Goal: Communication & Community: Share content

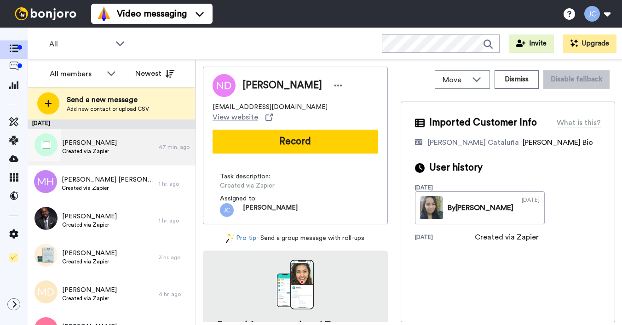
click at [86, 154] on span "Created via Zapier" at bounding box center [89, 151] width 55 height 7
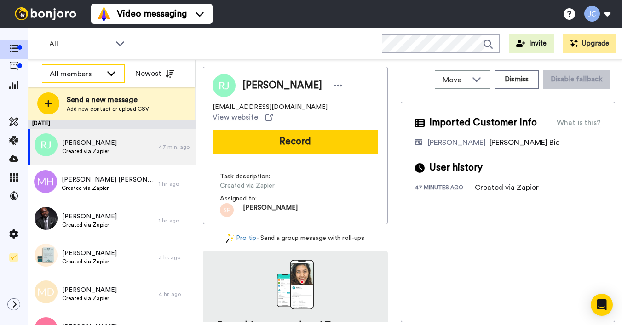
drag, startPoint x: 83, startPoint y: 75, endPoint x: 82, endPoint y: 80, distance: 5.1
click at [83, 75] on div "All members" at bounding box center [76, 73] width 52 height 11
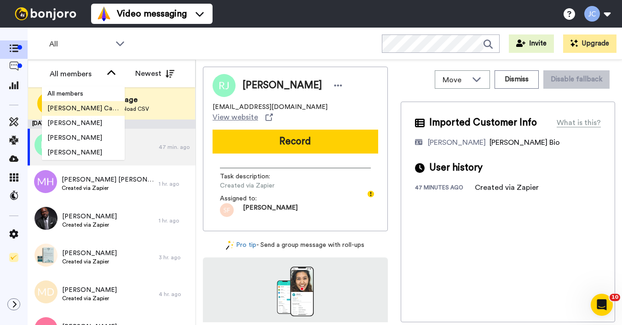
click at [76, 110] on span "[PERSON_NAME] Cataluña" at bounding box center [83, 108] width 83 height 9
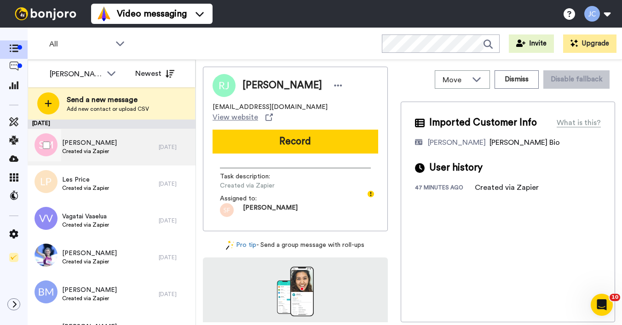
click at [80, 148] on span "Created via Zapier" at bounding box center [89, 151] width 55 height 7
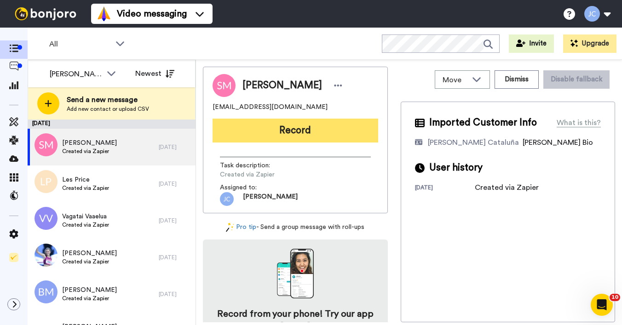
click at [271, 136] on button "Record" at bounding box center [295, 131] width 166 height 24
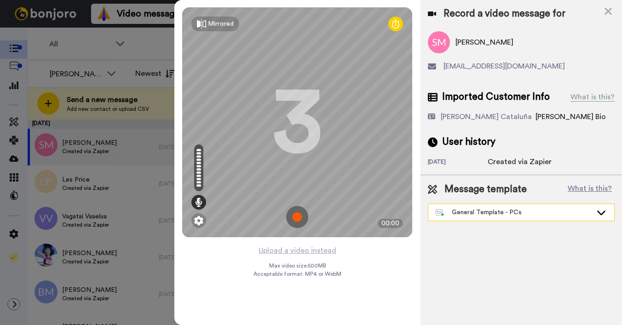
click at [514, 213] on div "General Template - PCs" at bounding box center [513, 212] width 156 height 9
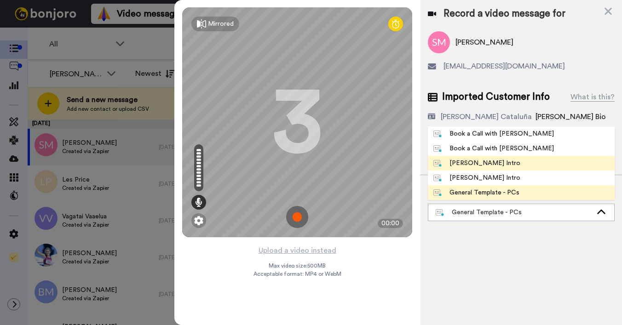
click at [499, 166] on div "[PERSON_NAME] Intro" at bounding box center [476, 163] width 87 height 9
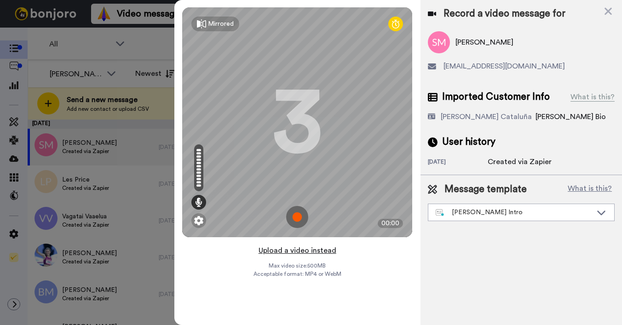
click at [306, 253] on button "Upload a video instead" at bounding box center [297, 251] width 83 height 12
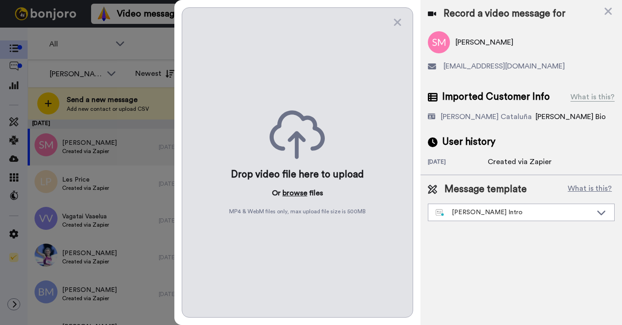
click at [283, 194] on button "browse" at bounding box center [294, 193] width 25 height 11
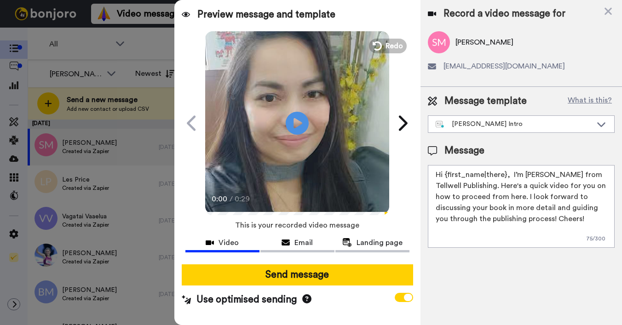
drag, startPoint x: 444, startPoint y: 177, endPoint x: 505, endPoint y: 178, distance: 60.7
click at [505, 178] on textarea "Hi {first_name|there}, I’m Joe from Tellwell Publishing. Here's a quick video f…" at bounding box center [521, 206] width 187 height 83
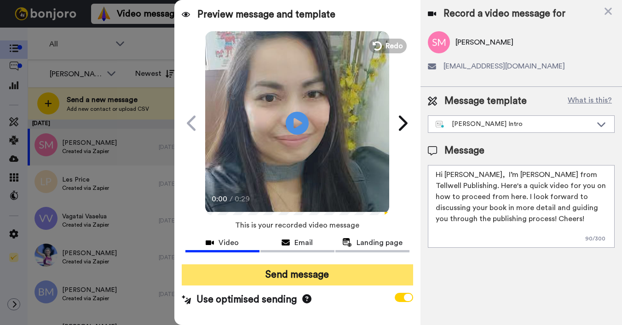
type textarea "Hi Sue, I’m Joe from Tellwell Publishing. Here's a quick video for you on how t…"
click at [356, 274] on button "Send message" at bounding box center [297, 274] width 231 height 21
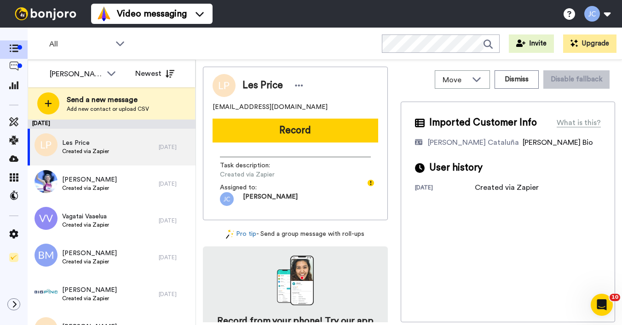
click at [319, 114] on div "Les Price [EMAIL_ADDRESS][DOMAIN_NAME] Record Task description : Created via Za…" at bounding box center [295, 144] width 185 height 154
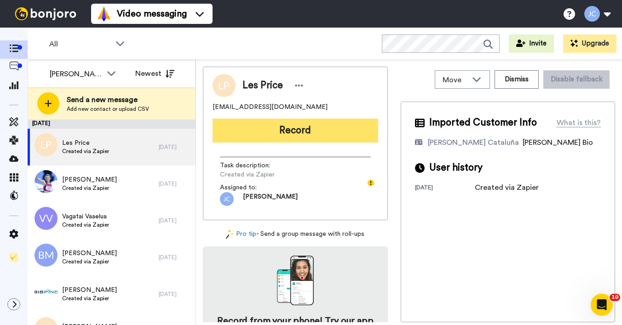
click at [323, 123] on button "Record" at bounding box center [295, 131] width 166 height 24
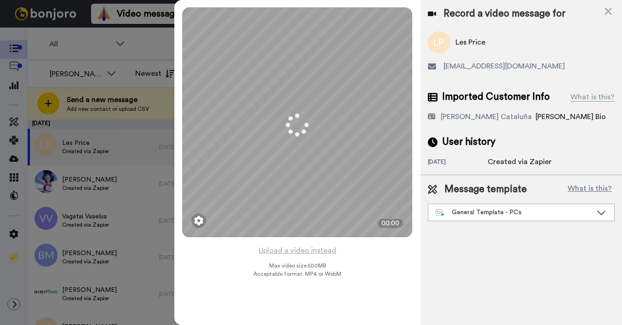
click at [606, 11] on icon at bounding box center [607, 11] width 9 height 11
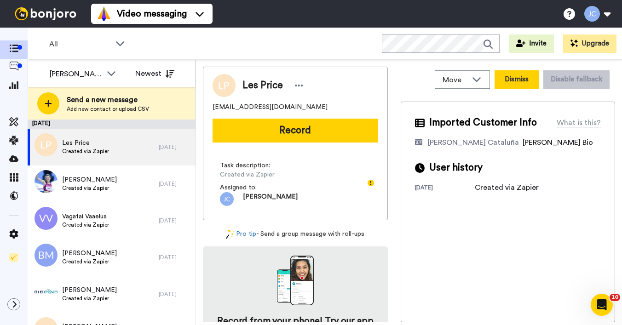
click at [504, 74] on button "Dismiss" at bounding box center [516, 79] width 44 height 18
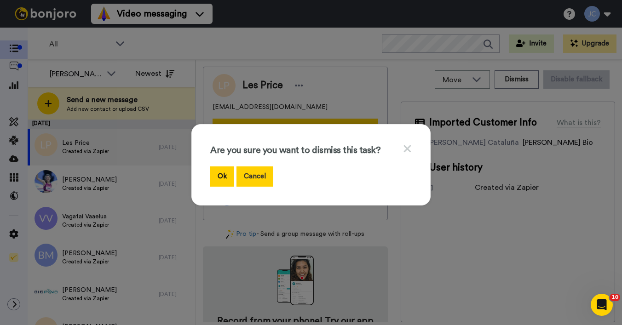
click at [255, 179] on button "Cancel" at bounding box center [254, 176] width 37 height 20
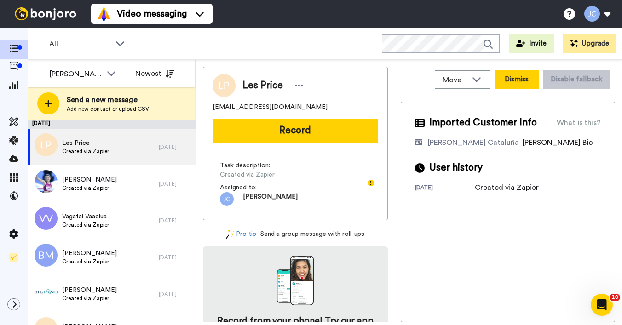
click at [507, 82] on button "Dismiss" at bounding box center [516, 79] width 44 height 18
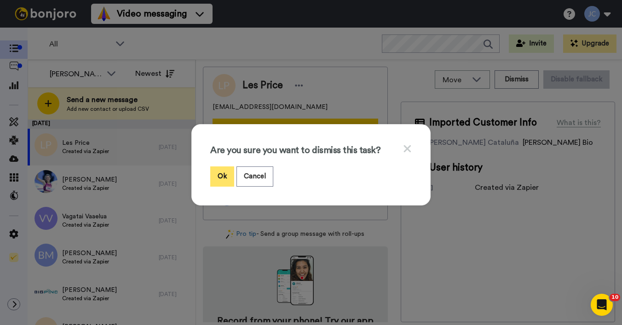
click at [215, 177] on button "Ok" at bounding box center [222, 176] width 24 height 20
